Goal: Information Seeking & Learning: Learn about a topic

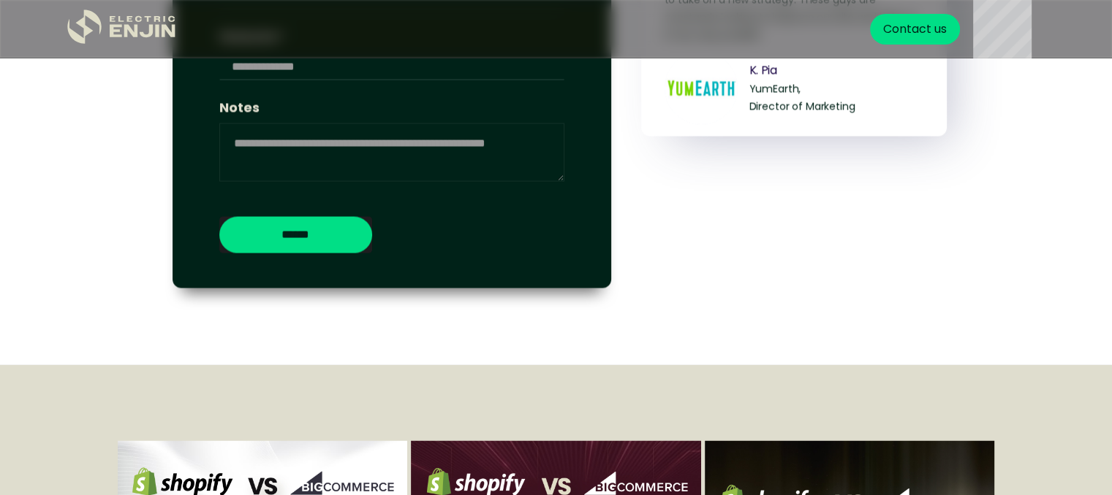
scroll to position [3164, 0]
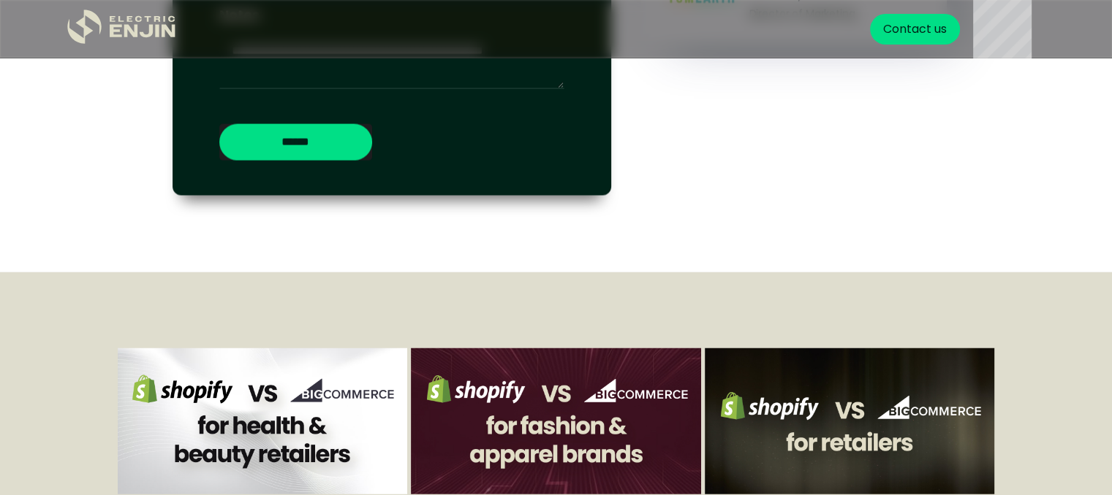
click at [232, 410] on img at bounding box center [263, 422] width 290 height 163
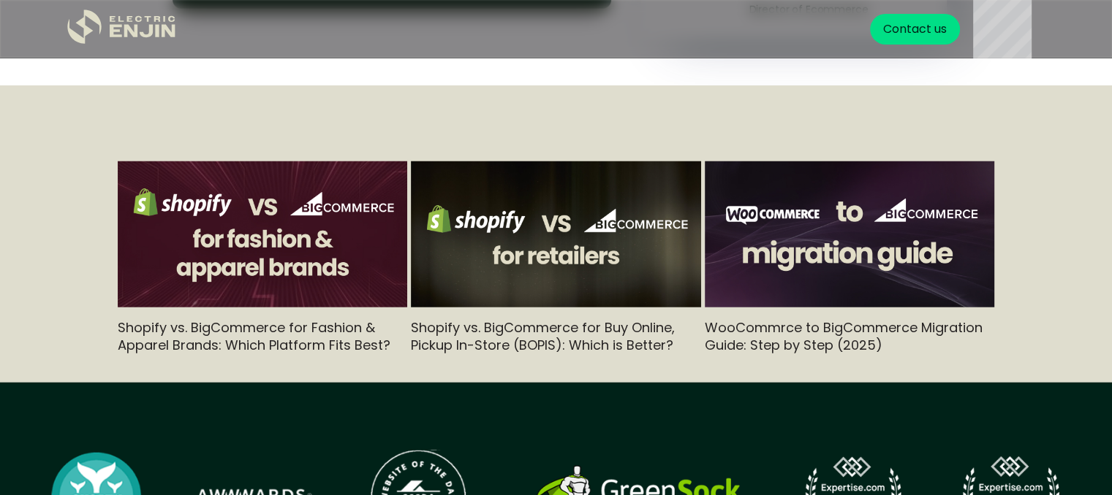
scroll to position [4312, 0]
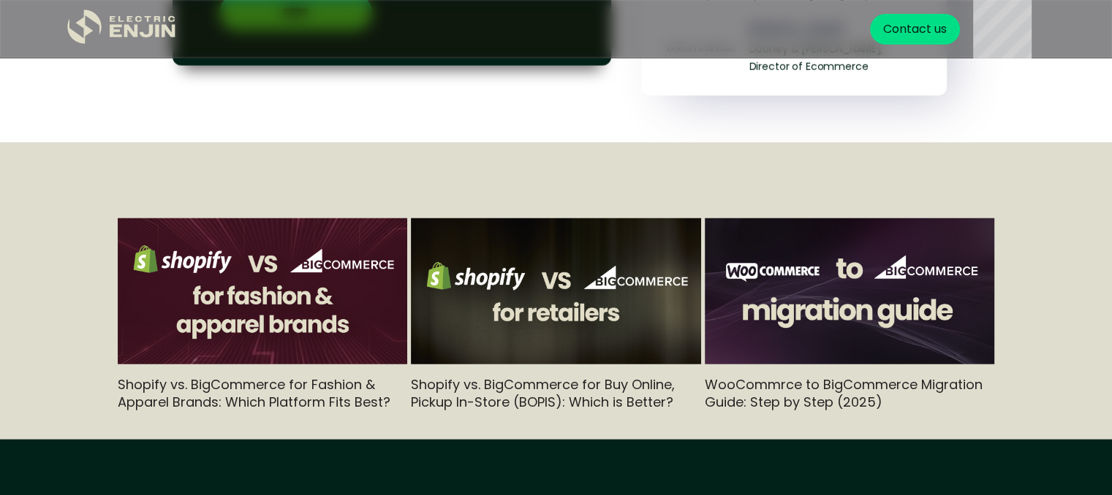
click at [284, 273] on img at bounding box center [263, 291] width 290 height 163
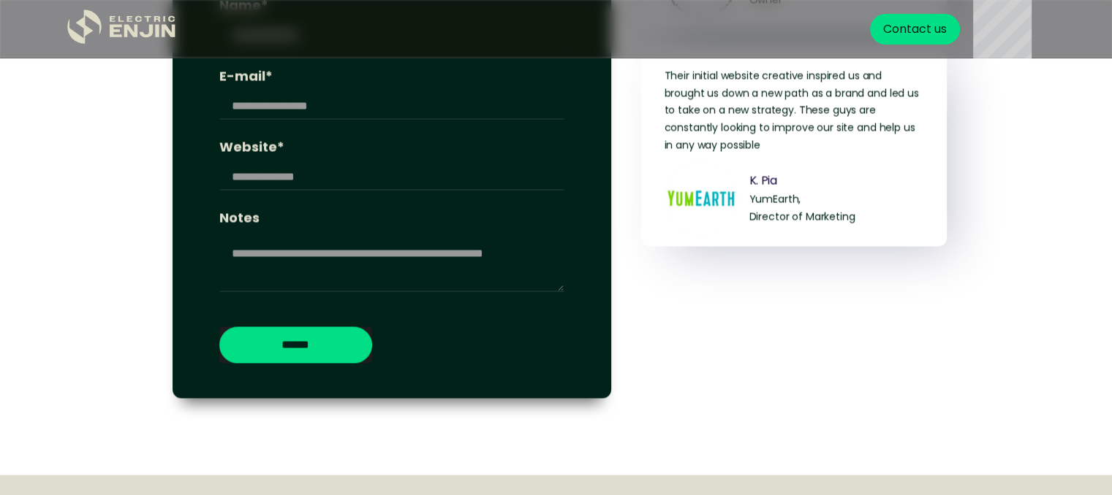
scroll to position [2339, 0]
